Goal: Go to known website: Access a specific website the user already knows

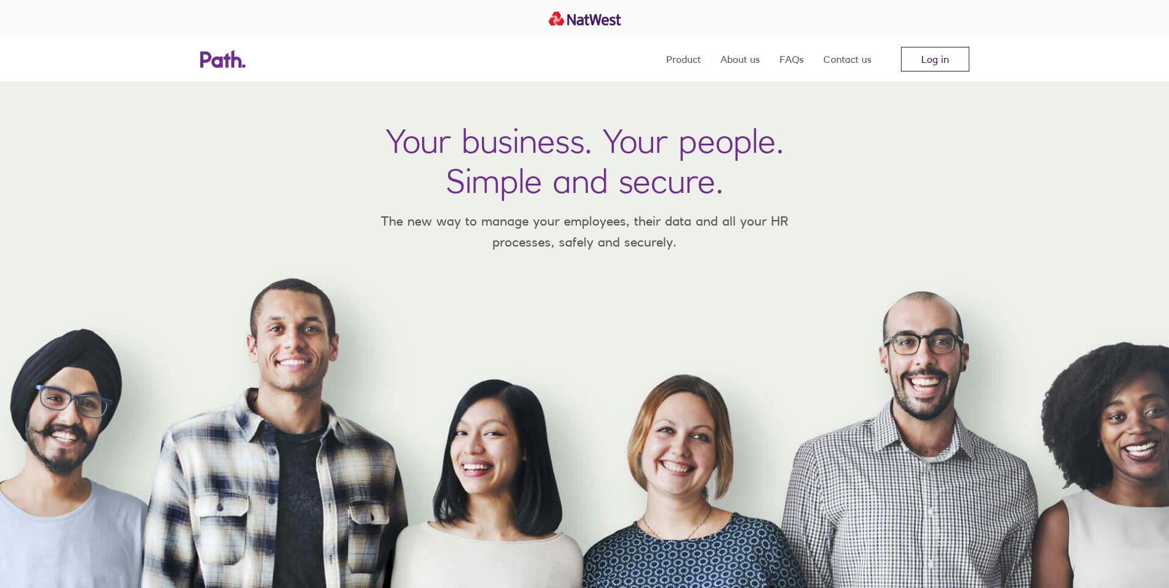
click at [963, 62] on link "Log in" at bounding box center [935, 59] width 68 height 25
